Goal: Task Accomplishment & Management: Use online tool/utility

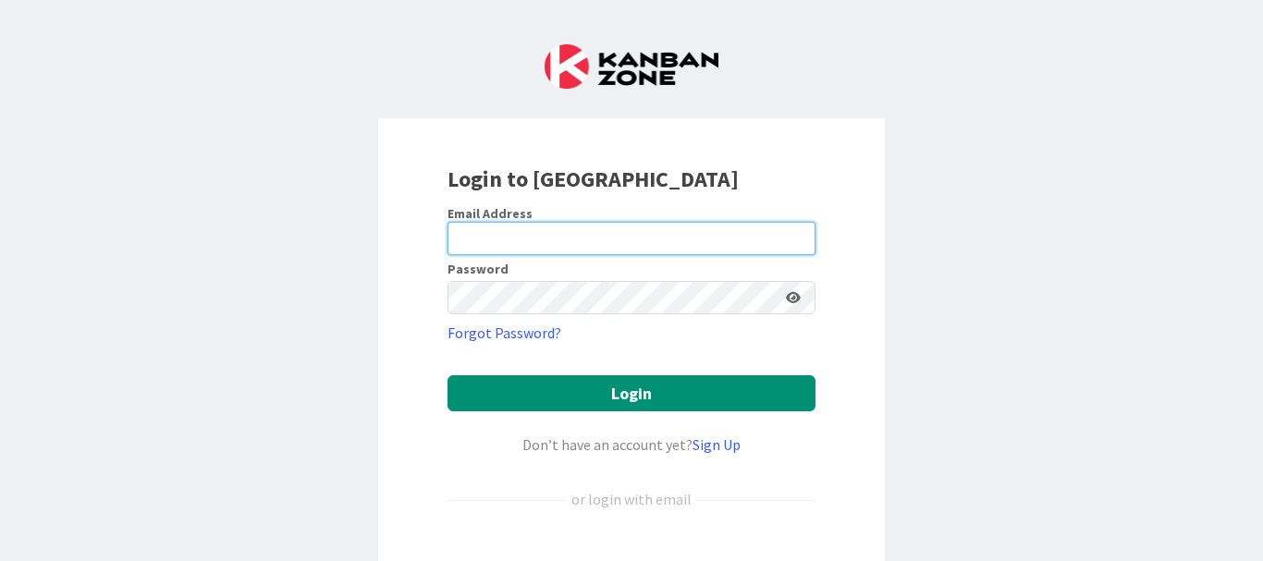
click at [571, 242] on input "email" at bounding box center [632, 238] width 368 height 33
type input "[EMAIL_ADDRESS][DOMAIN_NAME]"
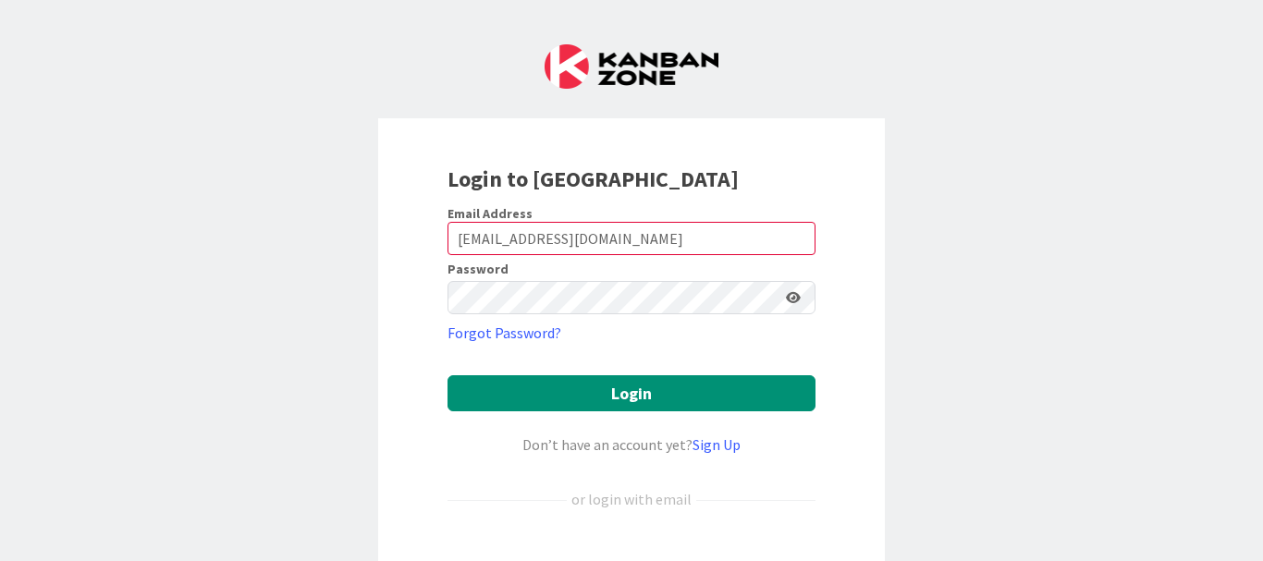
click at [786, 297] on icon at bounding box center [793, 297] width 15 height 13
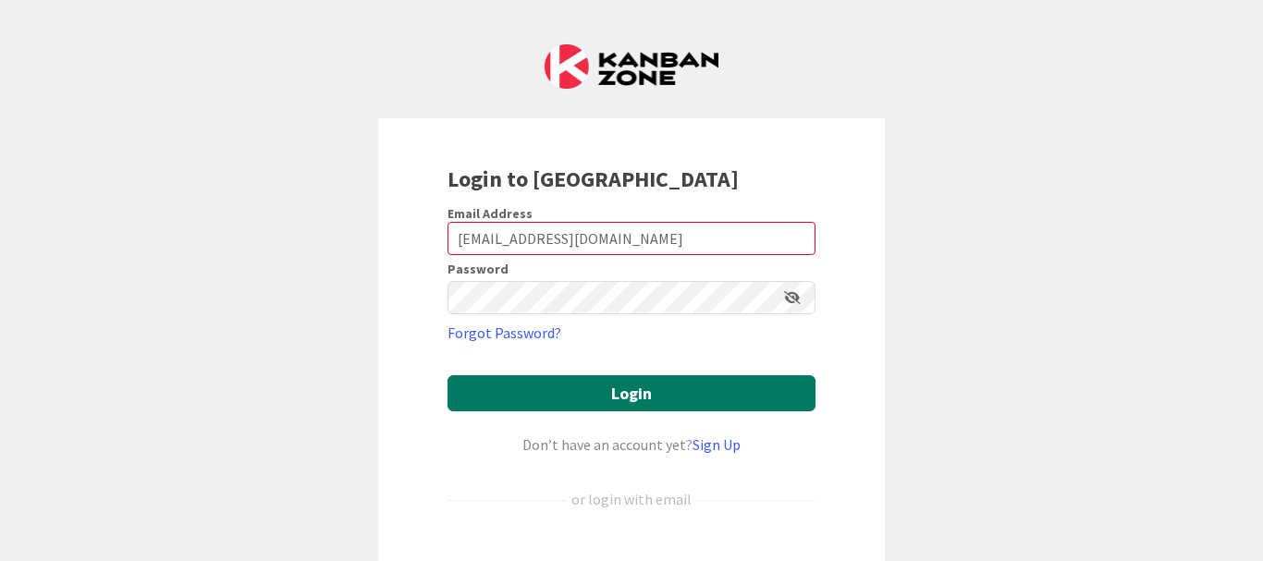
click at [645, 402] on button "Login" at bounding box center [632, 393] width 368 height 36
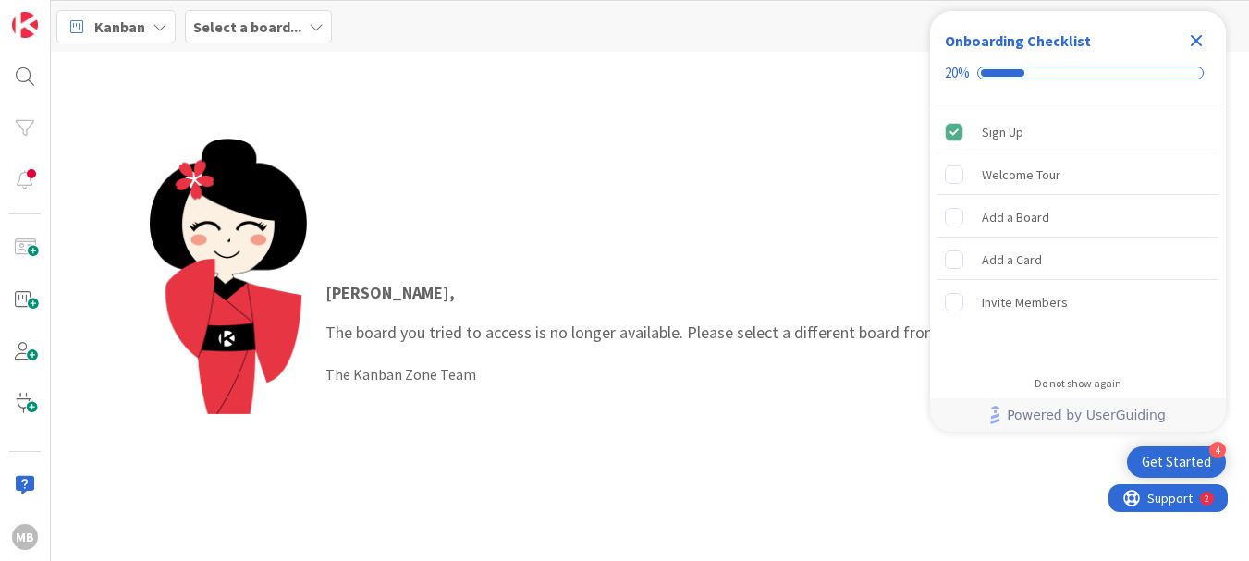
click at [1192, 40] on icon "Close Checklist" at bounding box center [1197, 41] width 22 height 22
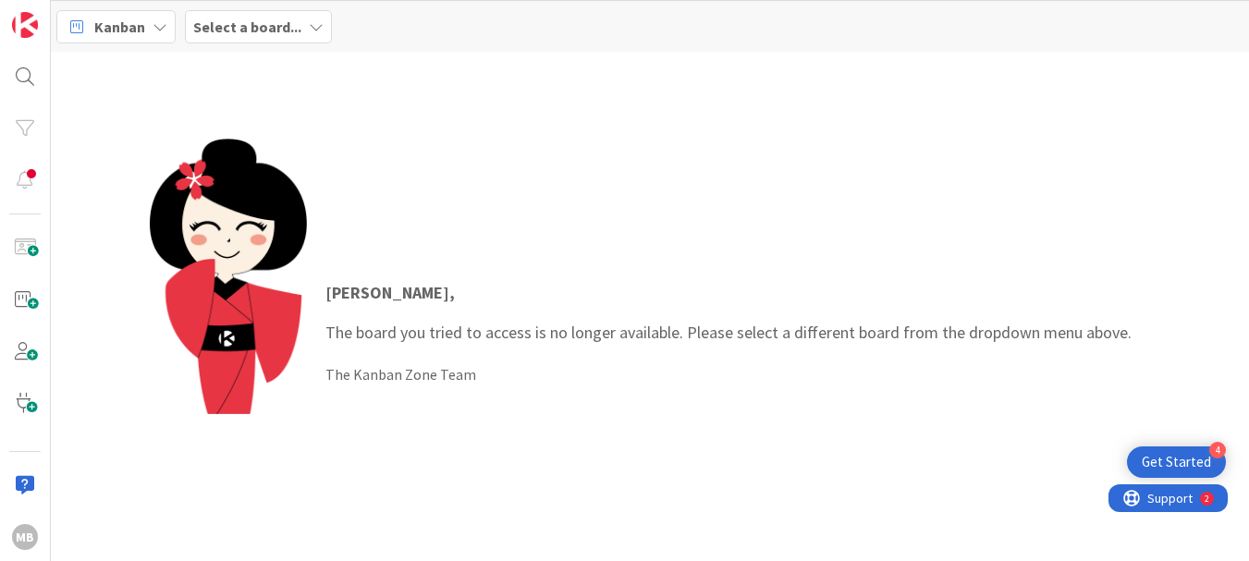
click at [559, 181] on div "Michel , The board you tried to access is no longer available. Please select a …" at bounding box center [650, 333] width 1001 height 388
